Goal: Task Accomplishment & Management: Complete application form

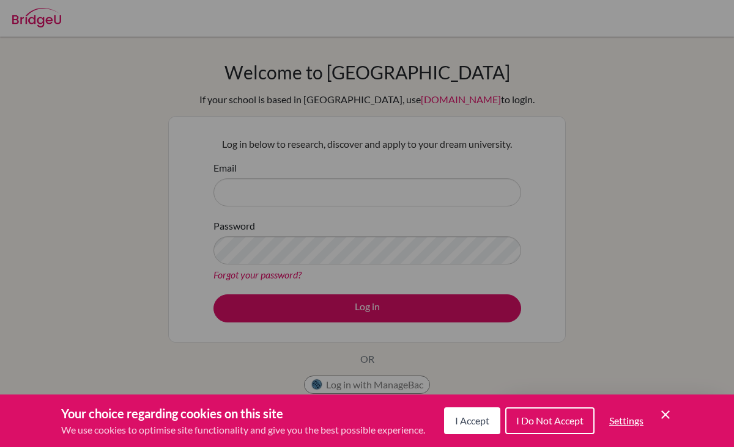
click at [469, 423] on span "I Accept" at bounding box center [472, 421] width 34 height 12
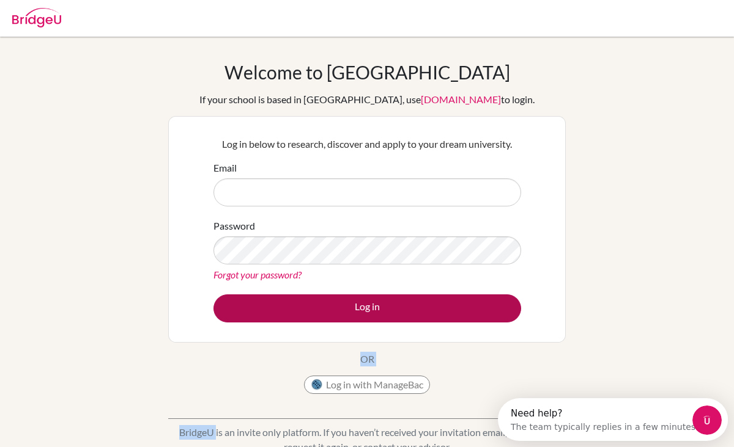
drag, startPoint x: 469, startPoint y: 423, endPoint x: 420, endPoint y: 311, distance: 122.3
click at [420, 311] on div "Welcome to [GEOGRAPHIC_DATA] If your school is based in [GEOGRAPHIC_DATA], use …" at bounding box center [366, 261] width 397 height 400
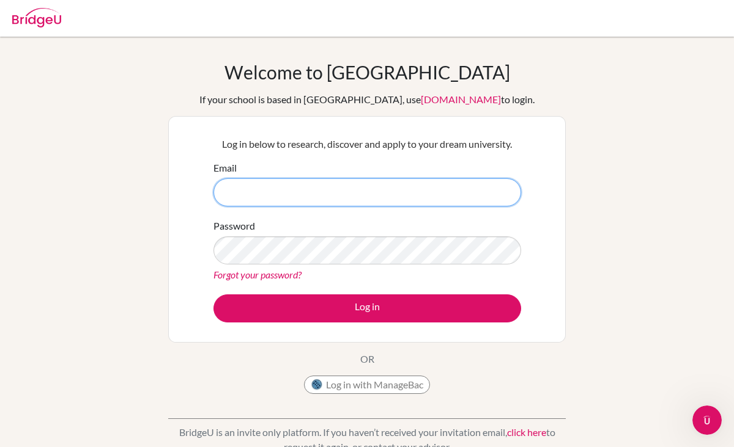
click at [277, 191] on input "Email" at bounding box center [366, 192] width 307 height 28
click at [360, 193] on input "Email" at bounding box center [366, 192] width 307 height 28
paste input "[EMAIL_ADDRESS][DOMAIN_NAME]"
type input "[EMAIL_ADDRESS][DOMAIN_NAME]"
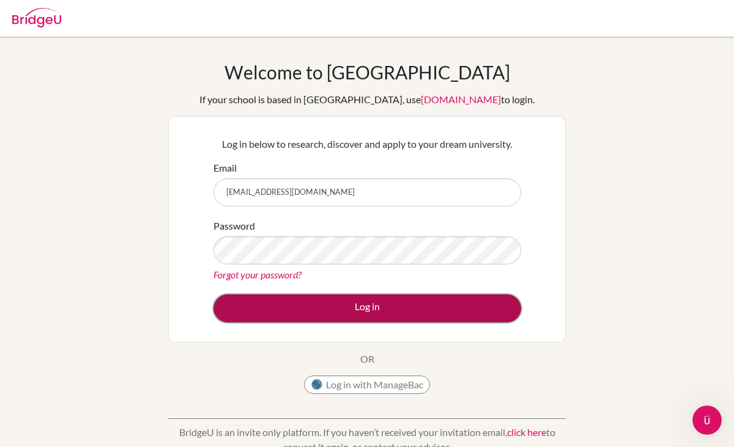
click at [289, 312] on button "Log in" at bounding box center [366, 309] width 307 height 28
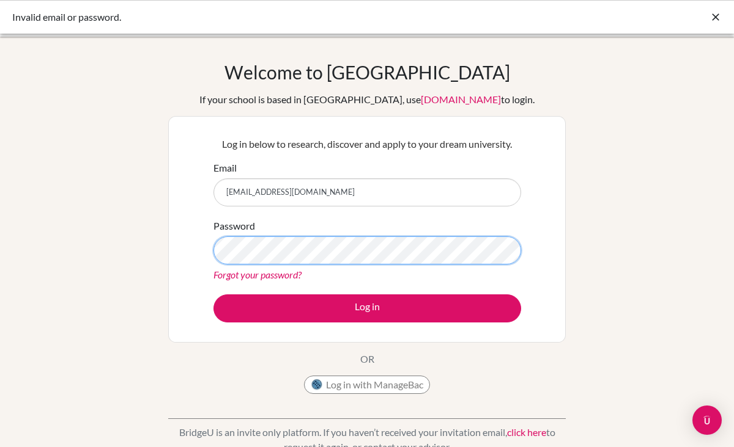
click at [213, 295] on button "Log in" at bounding box center [366, 309] width 307 height 28
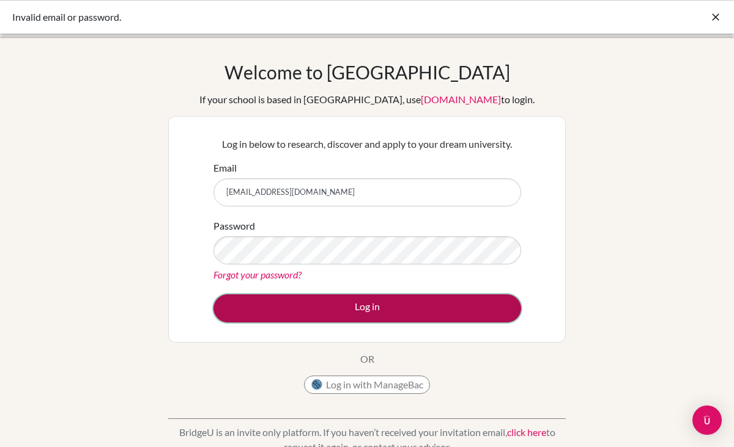
click at [333, 311] on button "Log in" at bounding box center [366, 309] width 307 height 28
